Goal: Check status: Verify the current state of an ongoing process or item

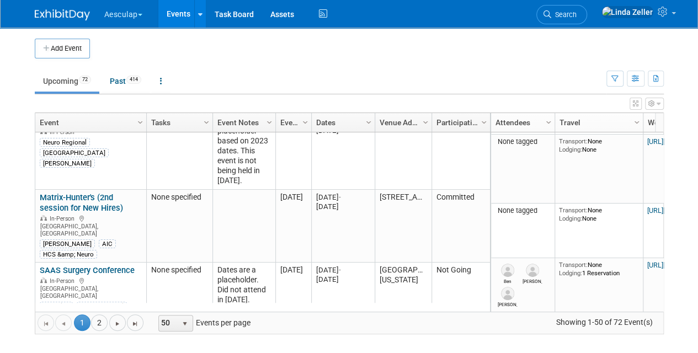
scroll to position [596, 0]
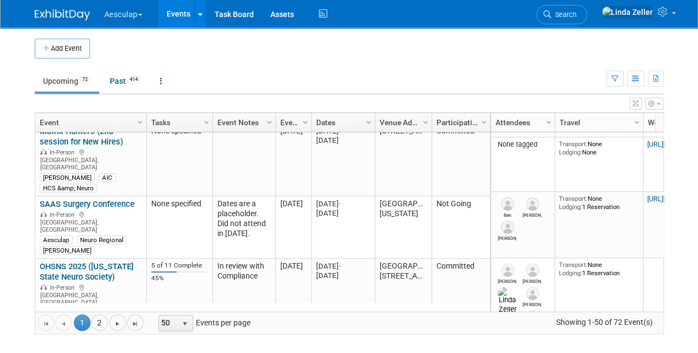
drag, startPoint x: 64, startPoint y: 269, endPoint x: 63, endPoint y: 279, distance: 10.0
click at [63, 345] on link "2025 Review and 2026 Planning Meeting -OKR" at bounding box center [82, 355] width 84 height 20
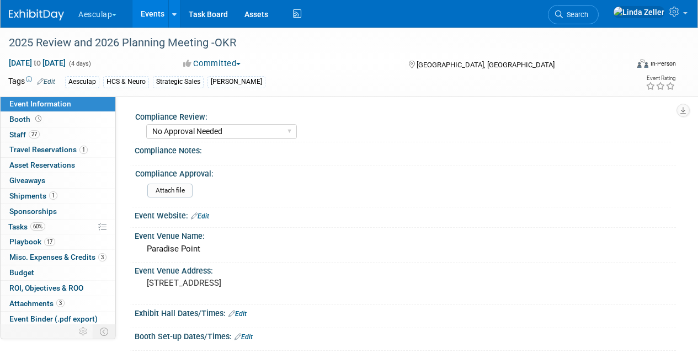
select select "No Approval Needed"
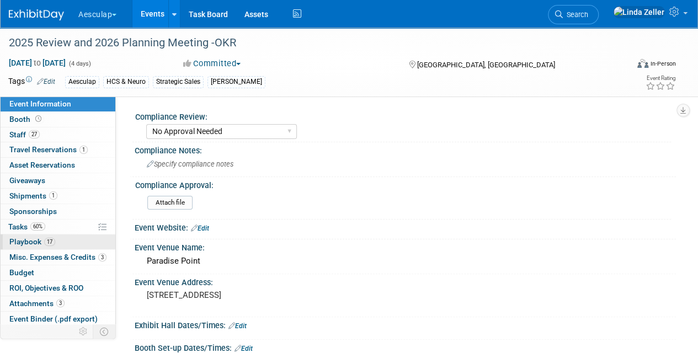
click at [41, 237] on span "Playbook 17" at bounding box center [32, 241] width 46 height 9
